Goal: Task Accomplishment & Management: Complete application form

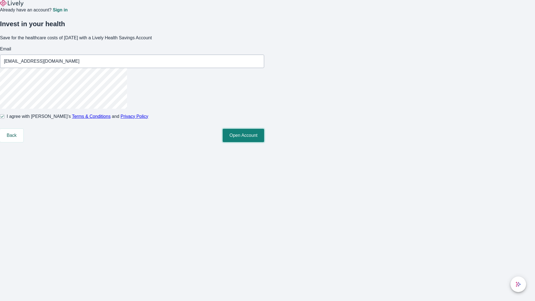
click at [264, 142] on button "Open Account" at bounding box center [244, 135] width 42 height 13
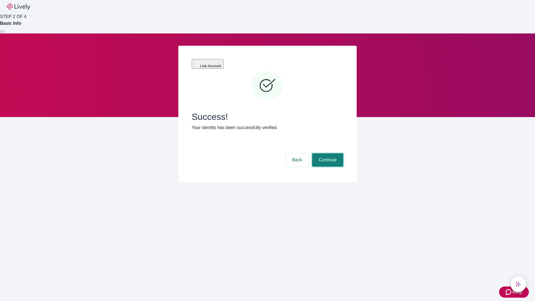
click at [327, 153] on button "Continue" at bounding box center [327, 159] width 31 height 13
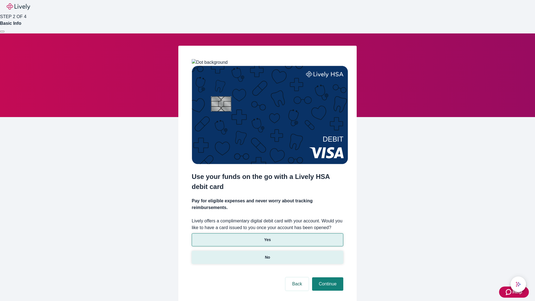
click at [267, 255] on p "No" at bounding box center [267, 258] width 5 height 6
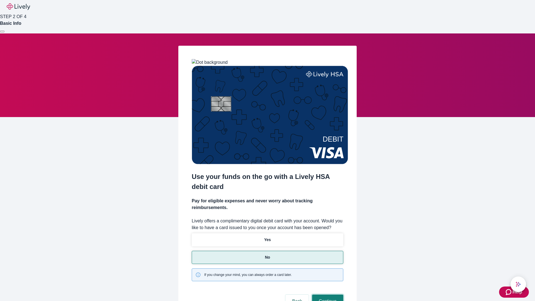
click at [327, 295] on button "Continue" at bounding box center [327, 301] width 31 height 13
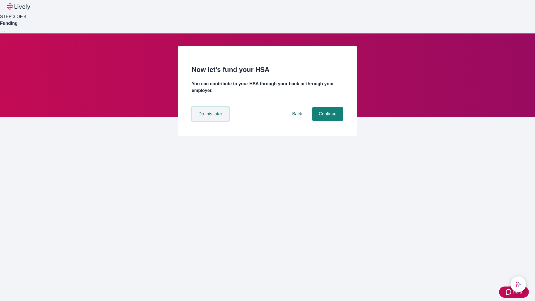
click at [211, 121] on button "Do this later" at bounding box center [210, 113] width 37 height 13
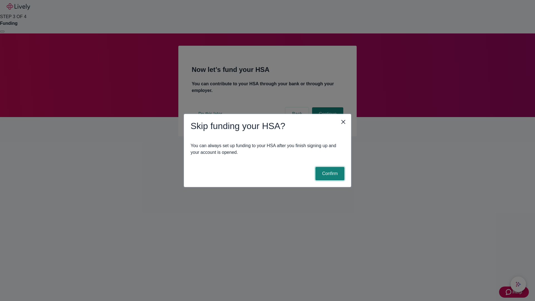
click at [329, 174] on button "Confirm" at bounding box center [330, 173] width 29 height 13
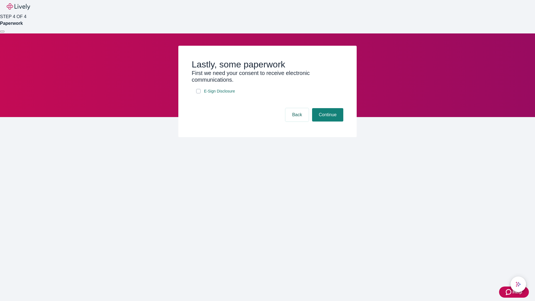
click at [199, 93] on input "E-Sign Disclosure" at bounding box center [198, 91] width 4 height 4
checkbox input "true"
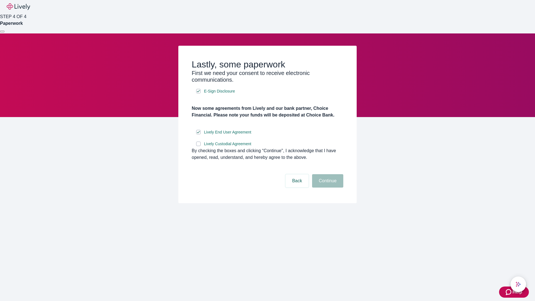
click at [199, 146] on input "Lively Custodial Agreement" at bounding box center [198, 144] width 4 height 4
checkbox input "true"
click at [327, 188] on button "Continue" at bounding box center [327, 180] width 31 height 13
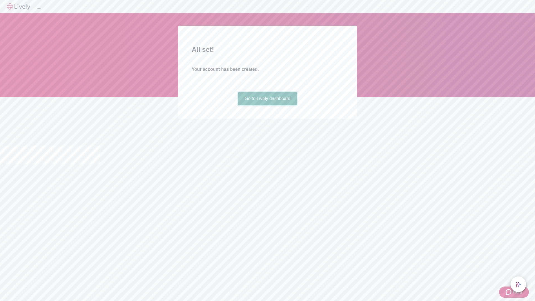
click at [267, 105] on link "Go to Lively dashboard" at bounding box center [267, 98] width 59 height 13
